Goal: Find specific page/section: Find specific page/section

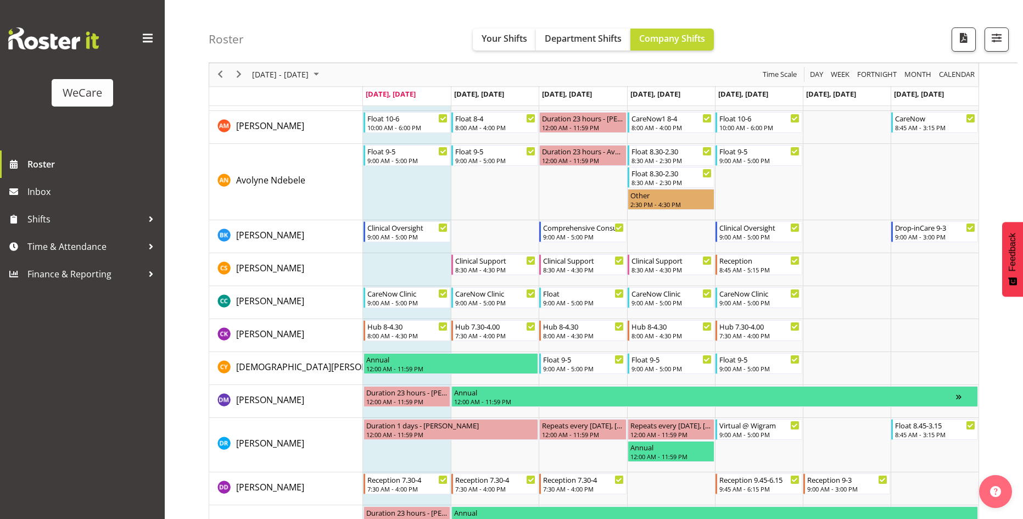
scroll to position [211, 0]
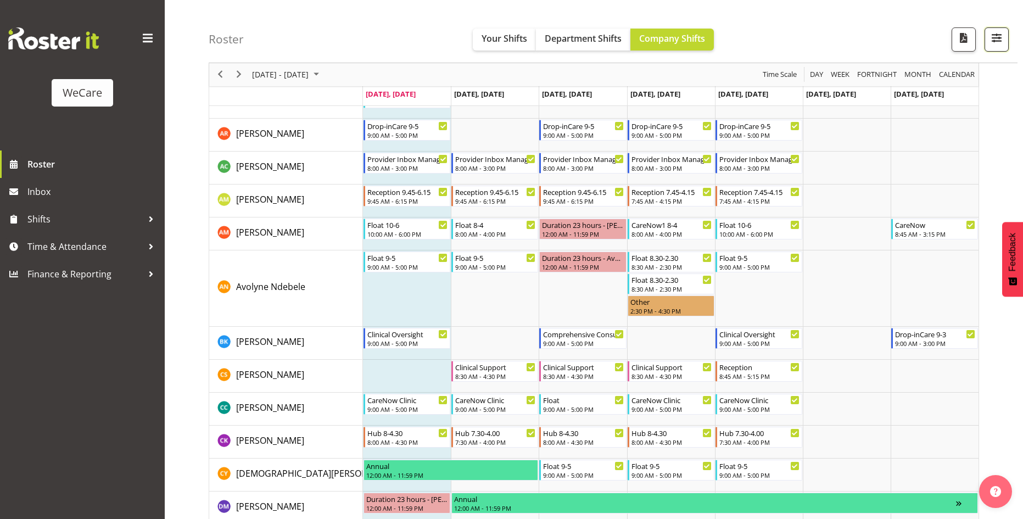
click at [1003, 37] on span "button" at bounding box center [996, 38] width 14 height 14
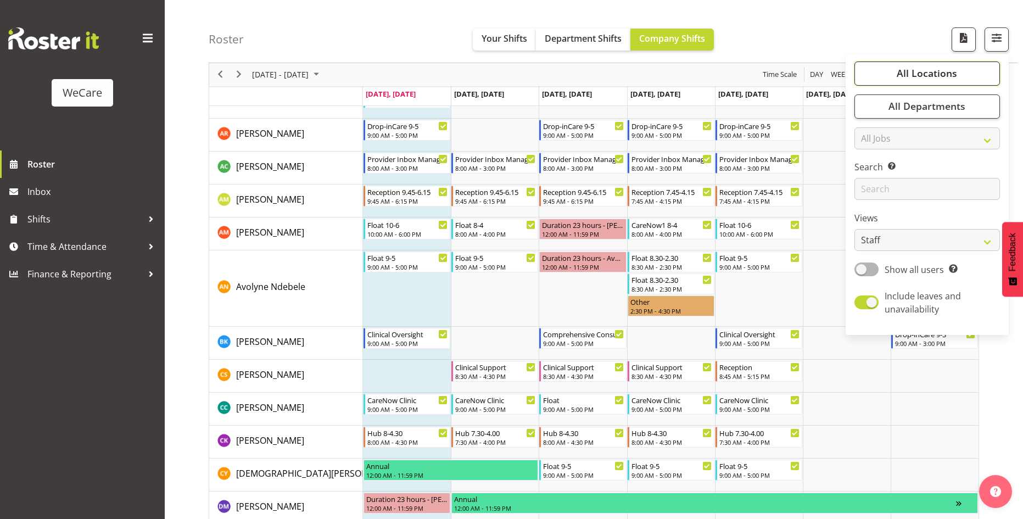
click at [949, 72] on span "All Locations" at bounding box center [927, 73] width 60 height 13
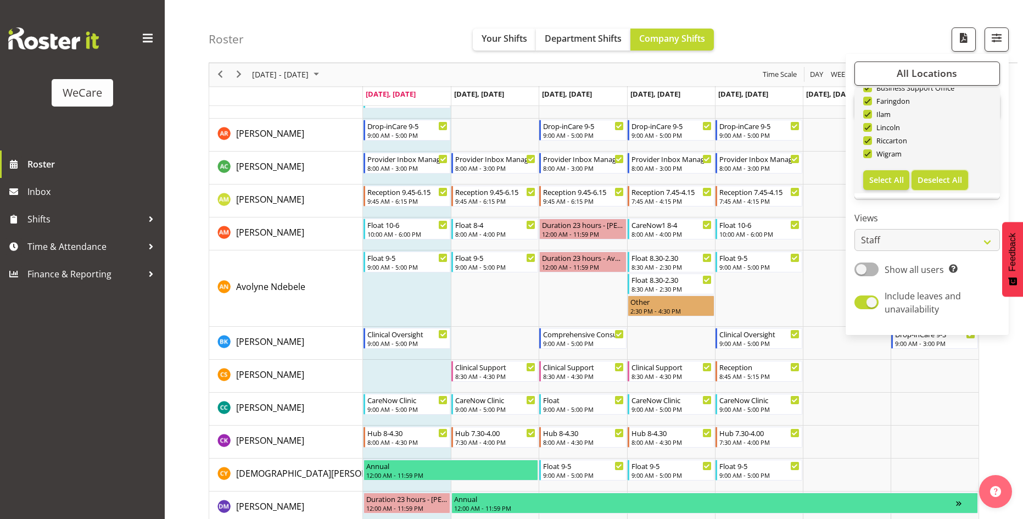
click at [939, 175] on span "Deselect All" at bounding box center [939, 180] width 44 height 10
checkbox input "false"
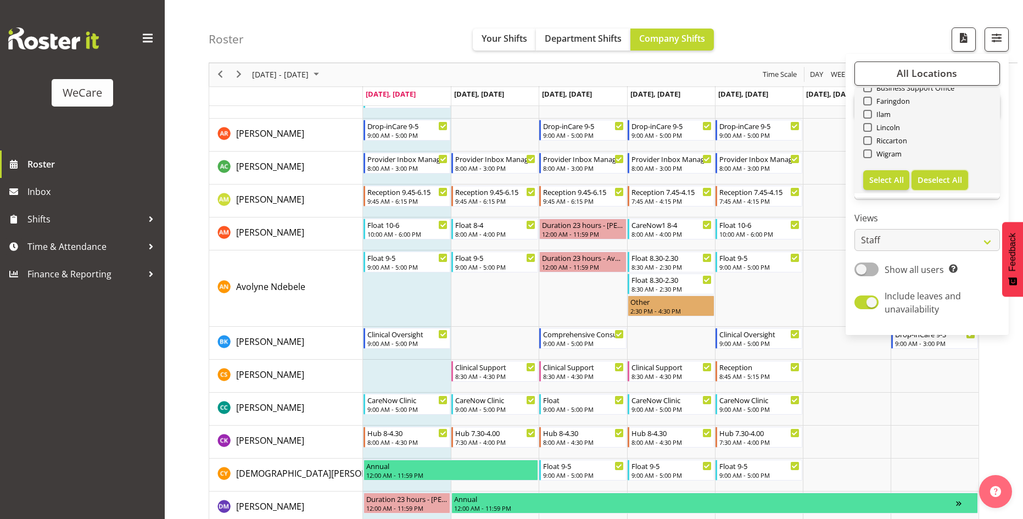
checkbox input "false"
click at [867, 155] on span at bounding box center [867, 153] width 9 height 9
click at [867, 155] on input "Wigram" at bounding box center [866, 153] width 7 height 7
checkbox input "true"
